Goal: Task Accomplishment & Management: Manage account settings

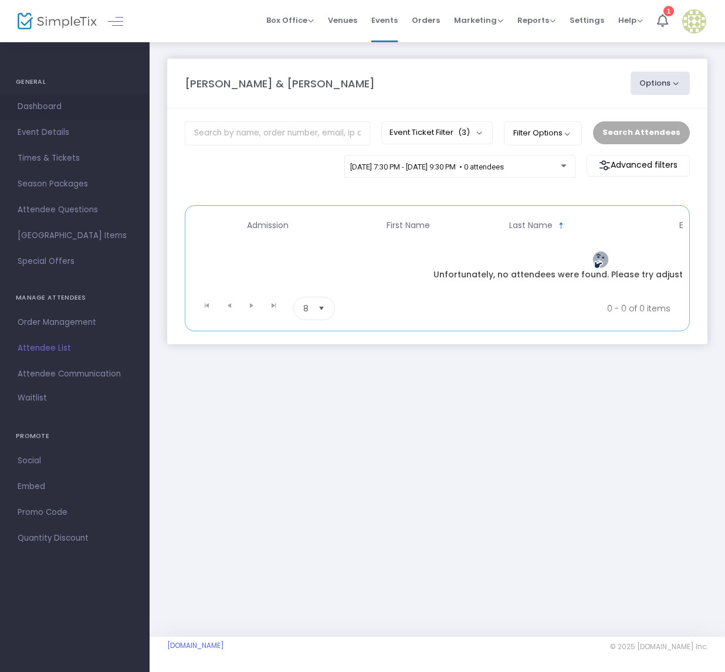
click at [47, 104] on span "Dashboard" at bounding box center [75, 106] width 114 height 15
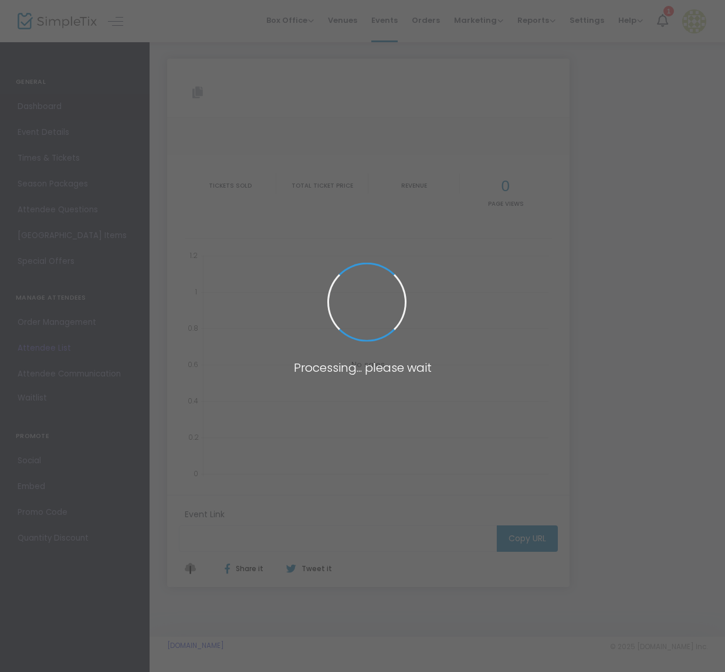
type input "[URL][DOMAIN_NAME][PERSON_NAME]"
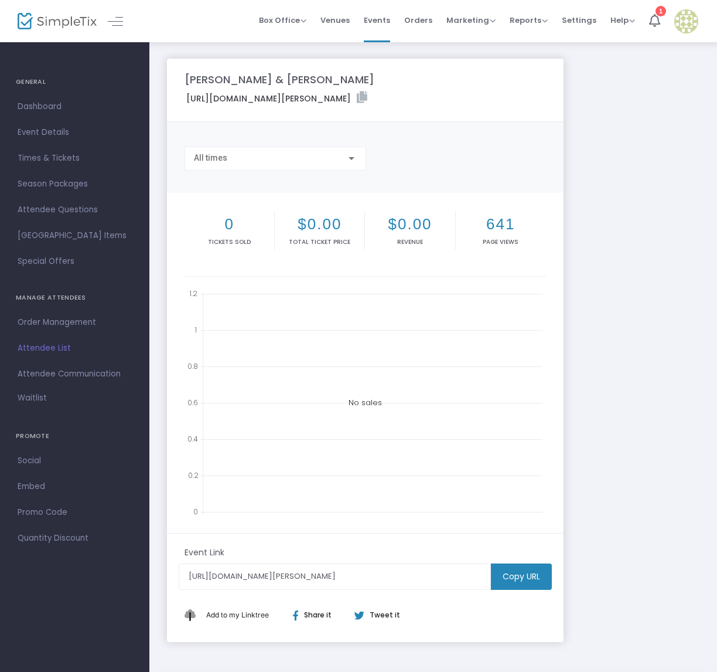
scroll to position [46, 0]
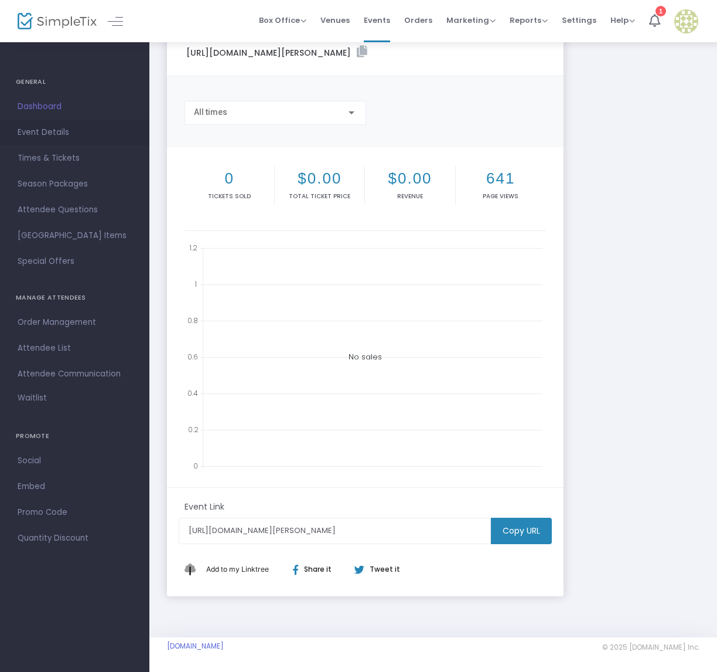
click at [41, 124] on link "Event Details" at bounding box center [74, 133] width 149 height 26
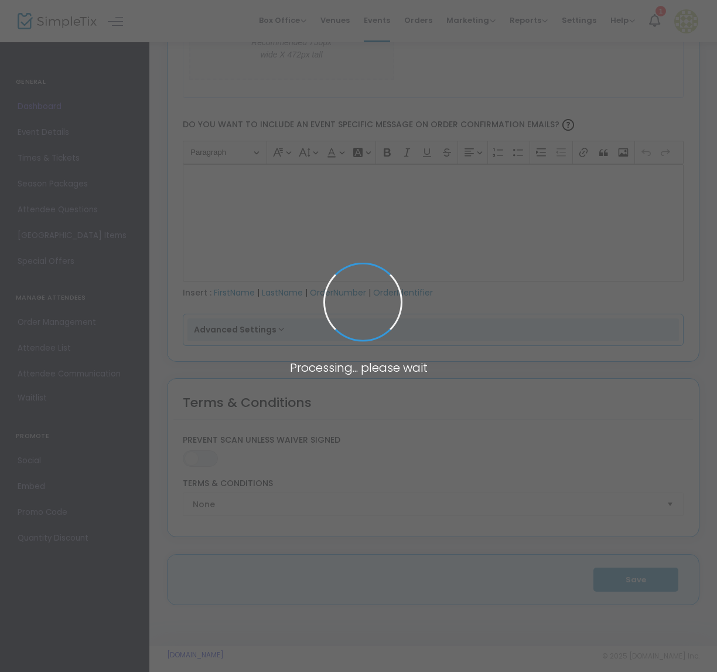
type input "[PERSON_NAME] & [PERSON_NAME]"
type textarea "Theater on the Verge presents [PERSON_NAME] & [PERSON_NAME], a musical about a …"
type input "Buy Tickets"
checkbox input "true"
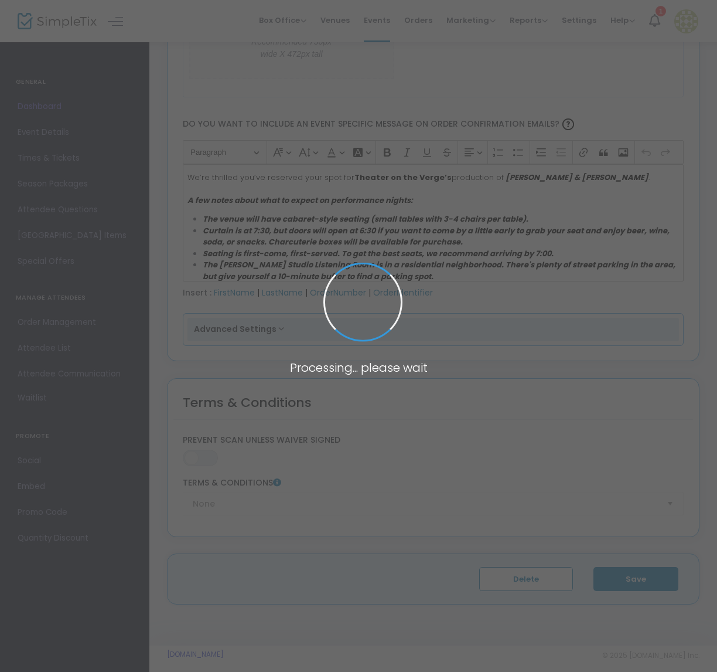
type input "The [PERSON_NAME] Studio Listening Room"
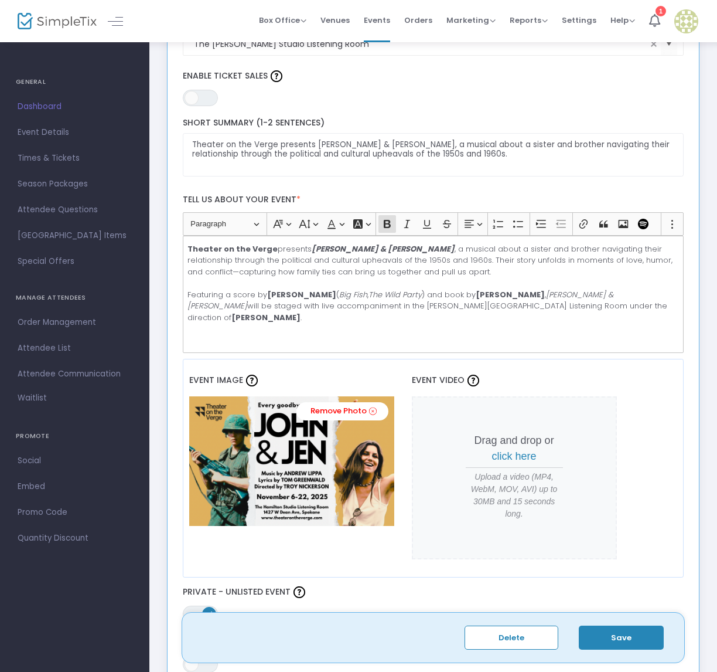
scroll to position [193, 0]
click at [202, 253] on p "Theater on the Verge presents [PERSON_NAME] & [PERSON_NAME] , a musical about a…" at bounding box center [433, 284] width 491 height 80
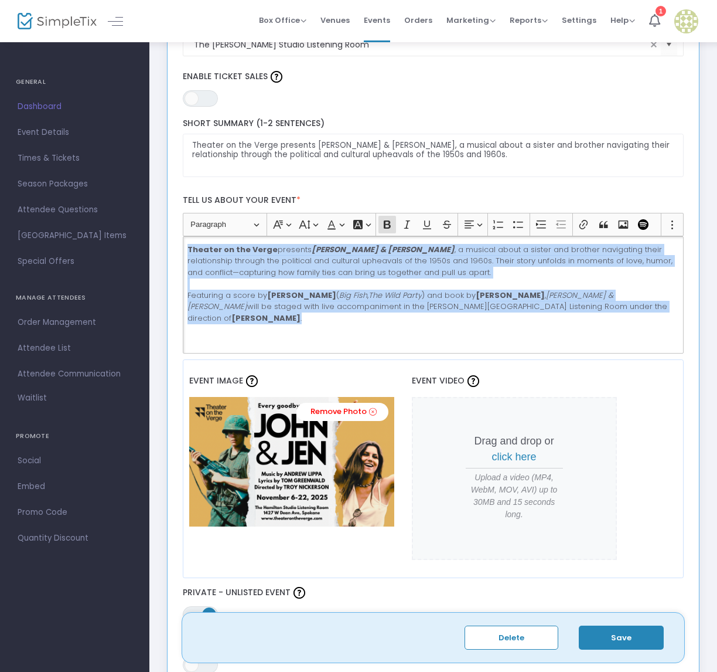
drag, startPoint x: 188, startPoint y: 246, endPoint x: 713, endPoint y: 364, distance: 538.4
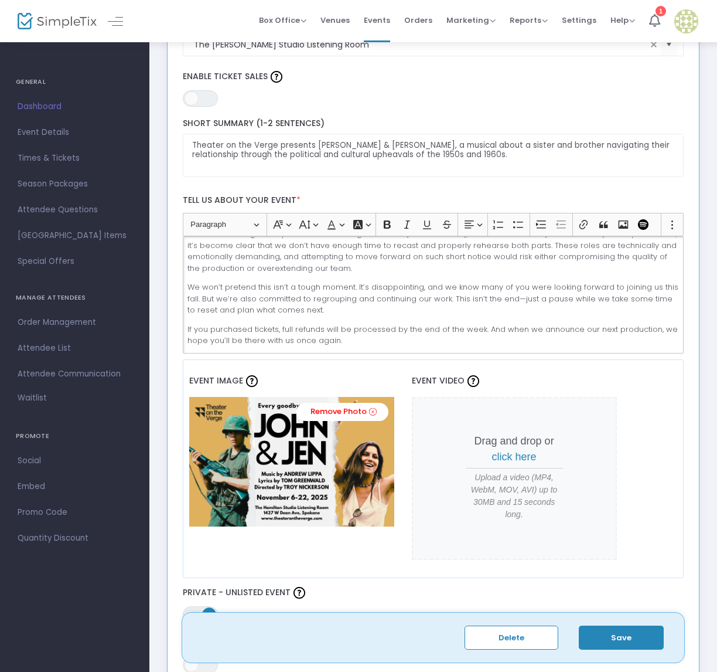
scroll to position [0, 0]
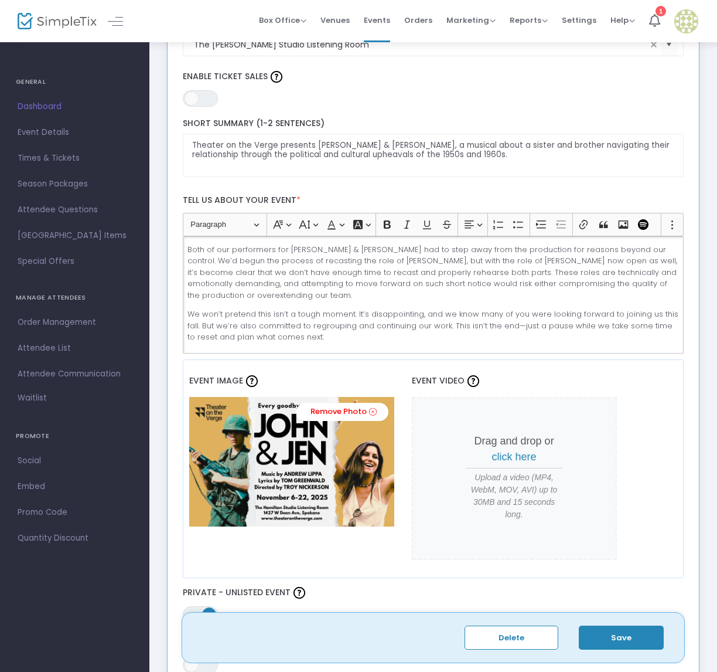
click at [186, 243] on div "Both of our performers for [PERSON_NAME] & [PERSON_NAME] had to step away from …" at bounding box center [434, 294] width 502 height 117
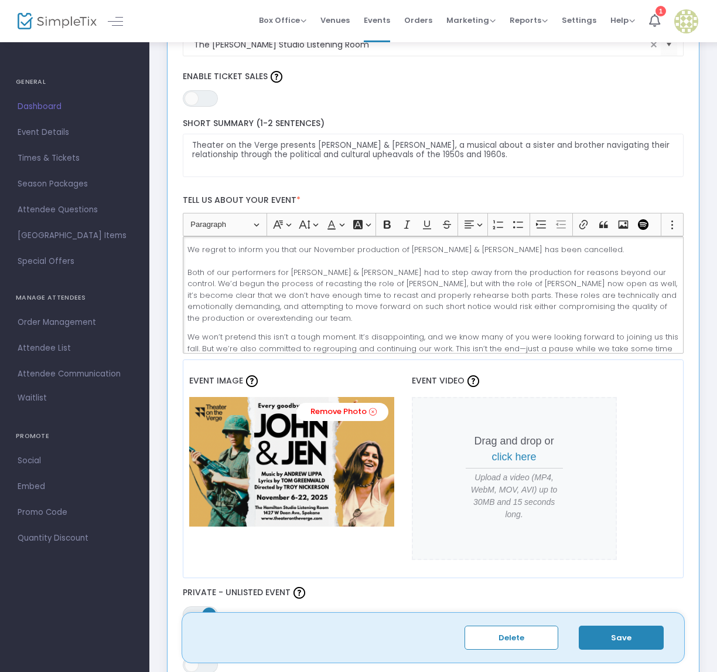
click at [242, 279] on p "​​​​​​​We regret to inform you that our November production of [PERSON_NAME] & …" at bounding box center [433, 284] width 491 height 80
drag, startPoint x: 205, startPoint y: 270, endPoint x: 327, endPoint y: 275, distance: 122.0
click at [327, 275] on p "We regret to inform you that our November production of [PERSON_NAME] & [PERSON…" at bounding box center [433, 284] width 491 height 80
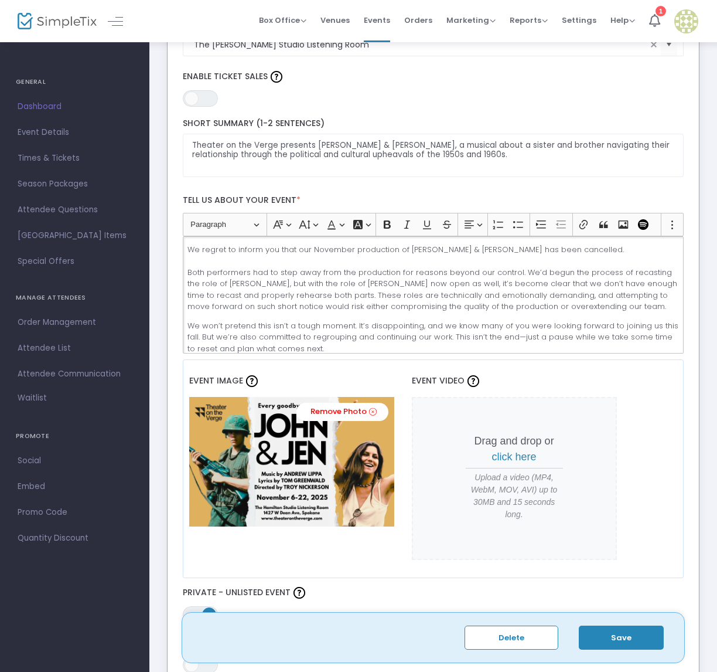
click at [440, 283] on p "We regret to inform you that our November production of [PERSON_NAME] & [PERSON…" at bounding box center [433, 278] width 491 height 69
click at [355, 291] on p "We regret to inform you that our November production of [PERSON_NAME] & [PERSON…" at bounding box center [433, 278] width 491 height 69
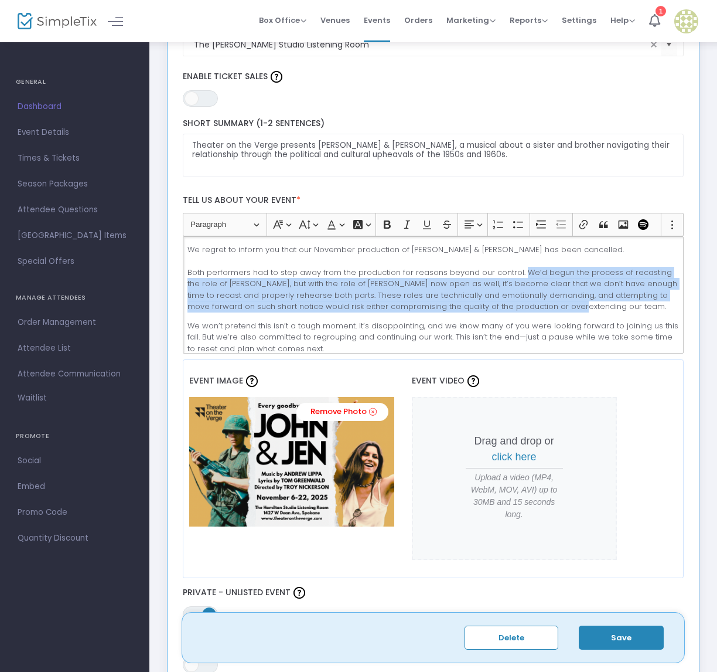
drag, startPoint x: 518, startPoint y: 270, endPoint x: 549, endPoint y: 304, distance: 46.1
click at [549, 304] on p "We regret to inform you that our November production of [PERSON_NAME] & [PERSON…" at bounding box center [433, 278] width 491 height 69
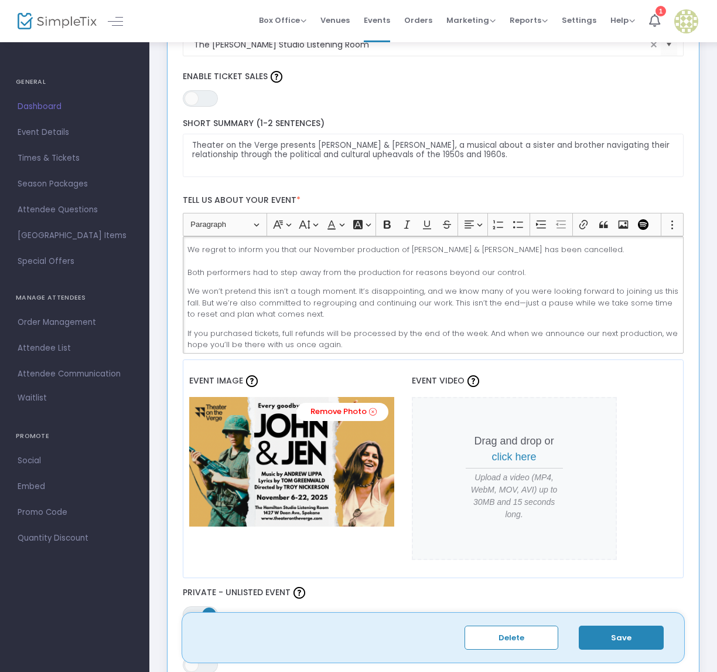
drag, startPoint x: 191, startPoint y: 270, endPoint x: 185, endPoint y: 269, distance: 6.0
drag, startPoint x: 185, startPoint y: 269, endPoint x: 217, endPoint y: 254, distance: 34.9
click at [217, 254] on p "We regret to inform you that our November production of [PERSON_NAME] & [PERSON…" at bounding box center [433, 261] width 491 height 35
click at [188, 270] on p "We regret to inform you that our November production of [PERSON_NAME] & [PERSON…" at bounding box center [433, 261] width 491 height 35
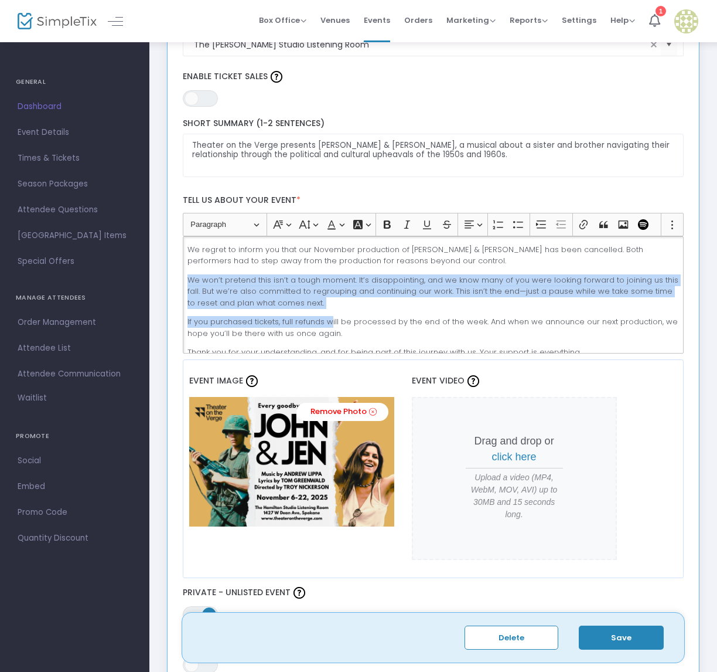
drag, startPoint x: 186, startPoint y: 278, endPoint x: 328, endPoint y: 310, distance: 144.8
click at [328, 310] on div "We regret to inform you that our November production of [PERSON_NAME] & [PERSON…" at bounding box center [434, 294] width 502 height 117
drag, startPoint x: 328, startPoint y: 310, endPoint x: 311, endPoint y: 300, distance: 19.7
click at [311, 300] on p "We won’t pretend this isn’t a tough moment. It’s disappointing, and we know man…" at bounding box center [433, 291] width 491 height 35
click at [314, 300] on p "We won’t pretend this isn’t a tough moment. It’s disappointing, and we know man…" at bounding box center [433, 291] width 491 height 35
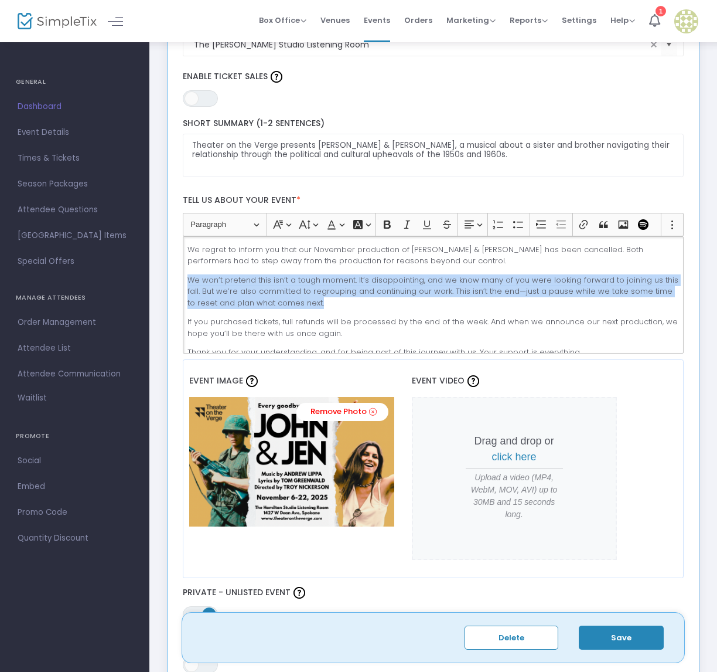
drag, startPoint x: 314, startPoint y: 300, endPoint x: 183, endPoint y: 269, distance: 134.2
click at [183, 269] on div "We regret to inform you that our November production of [PERSON_NAME] & [PERSON…" at bounding box center [434, 294] width 502 height 117
